Goal: Find specific page/section: Find specific page/section

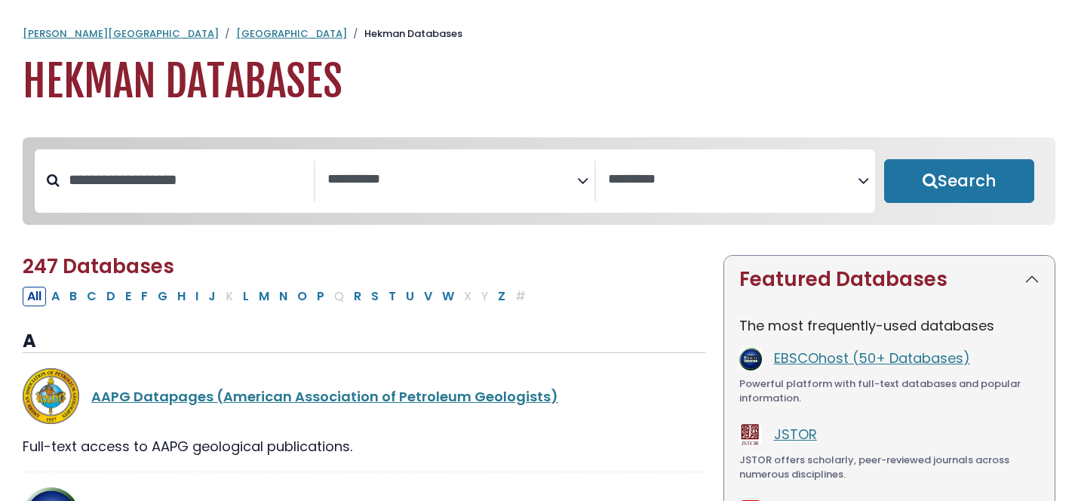
select select "Database Subject Filter"
select select "Database Vendors Filter"
select select "Database Subject Filter"
select select "Database Vendors Filter"
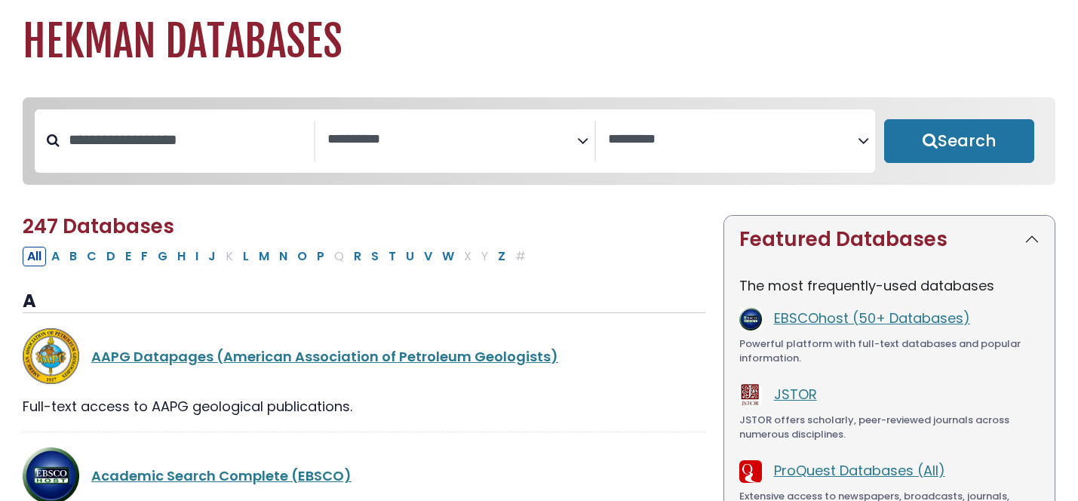
scroll to position [41, 0]
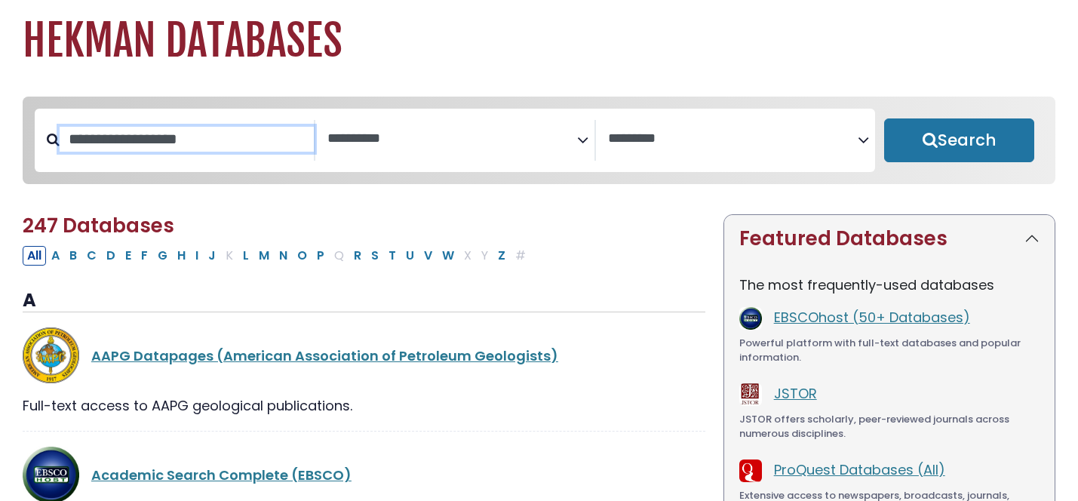
click at [191, 142] on input "Search database by title or keyword" at bounding box center [187, 139] width 254 height 25
click at [400, 219] on h2 "247 Databases" at bounding box center [364, 225] width 682 height 23
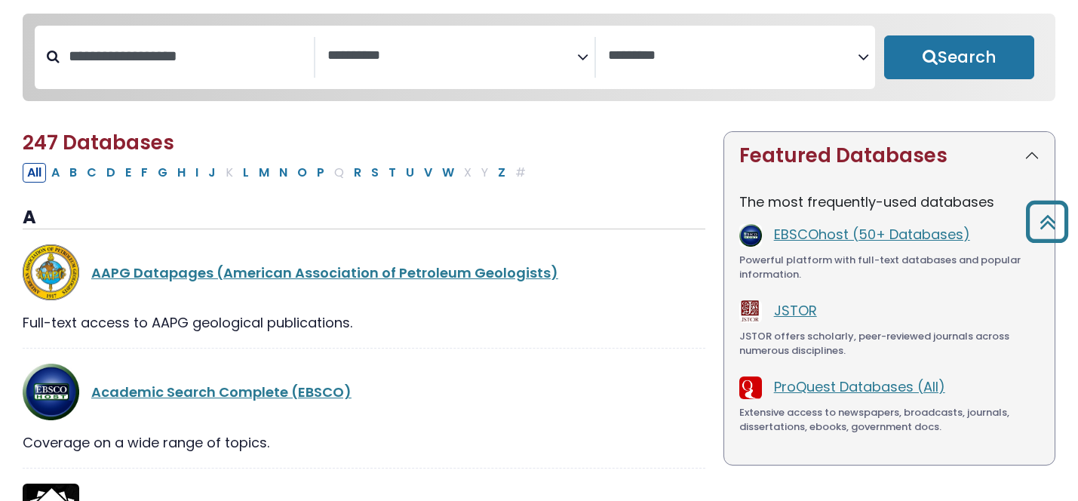
scroll to position [0, 0]
